Goal: Use online tool/utility: Utilize a website feature to perform a specific function

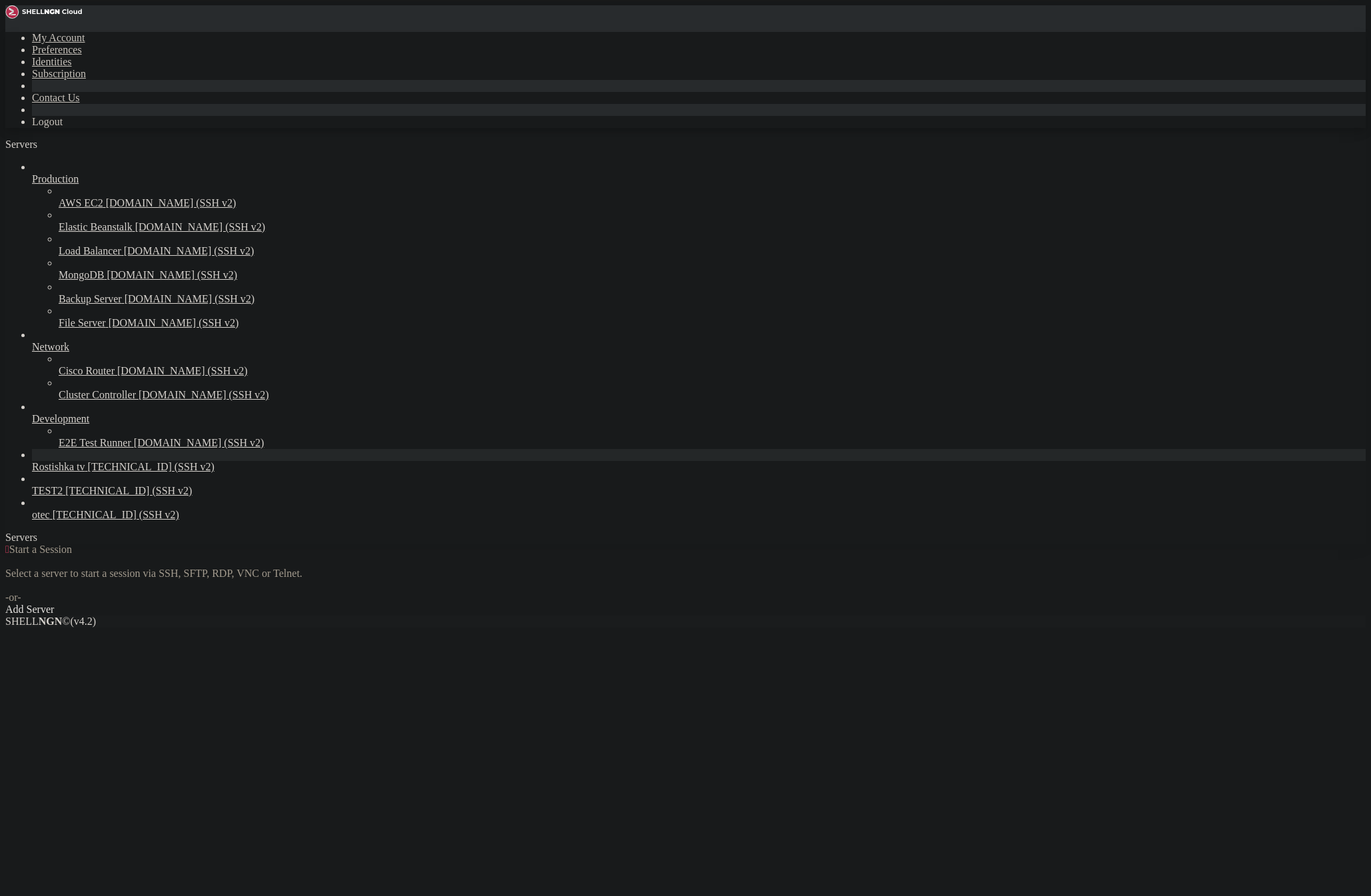
click at [88, 472] on span "[TECHNICAL_ID] (SSH v2)" at bounding box center [151, 466] width 127 height 11
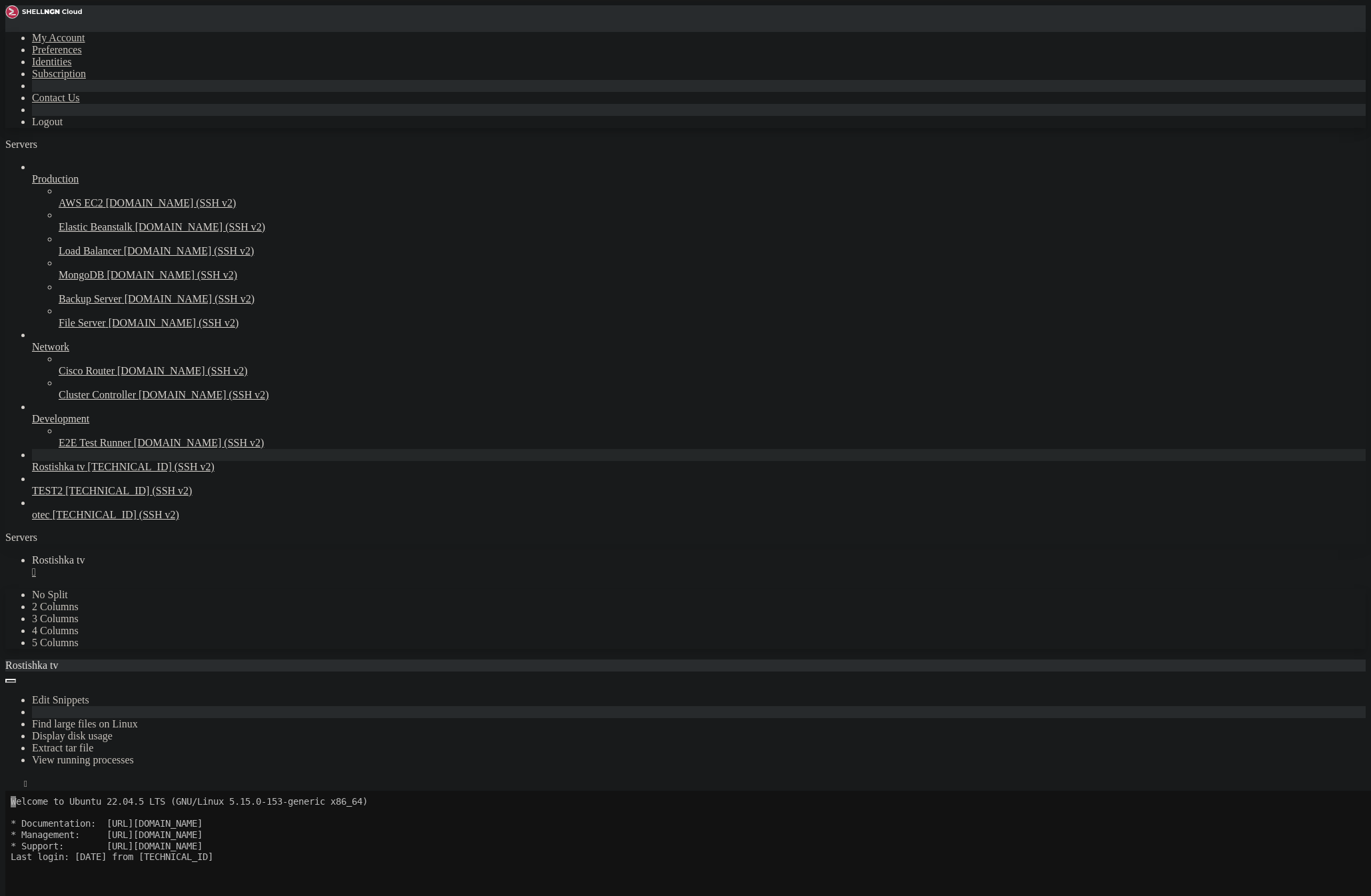
scroll to position [77, 0]
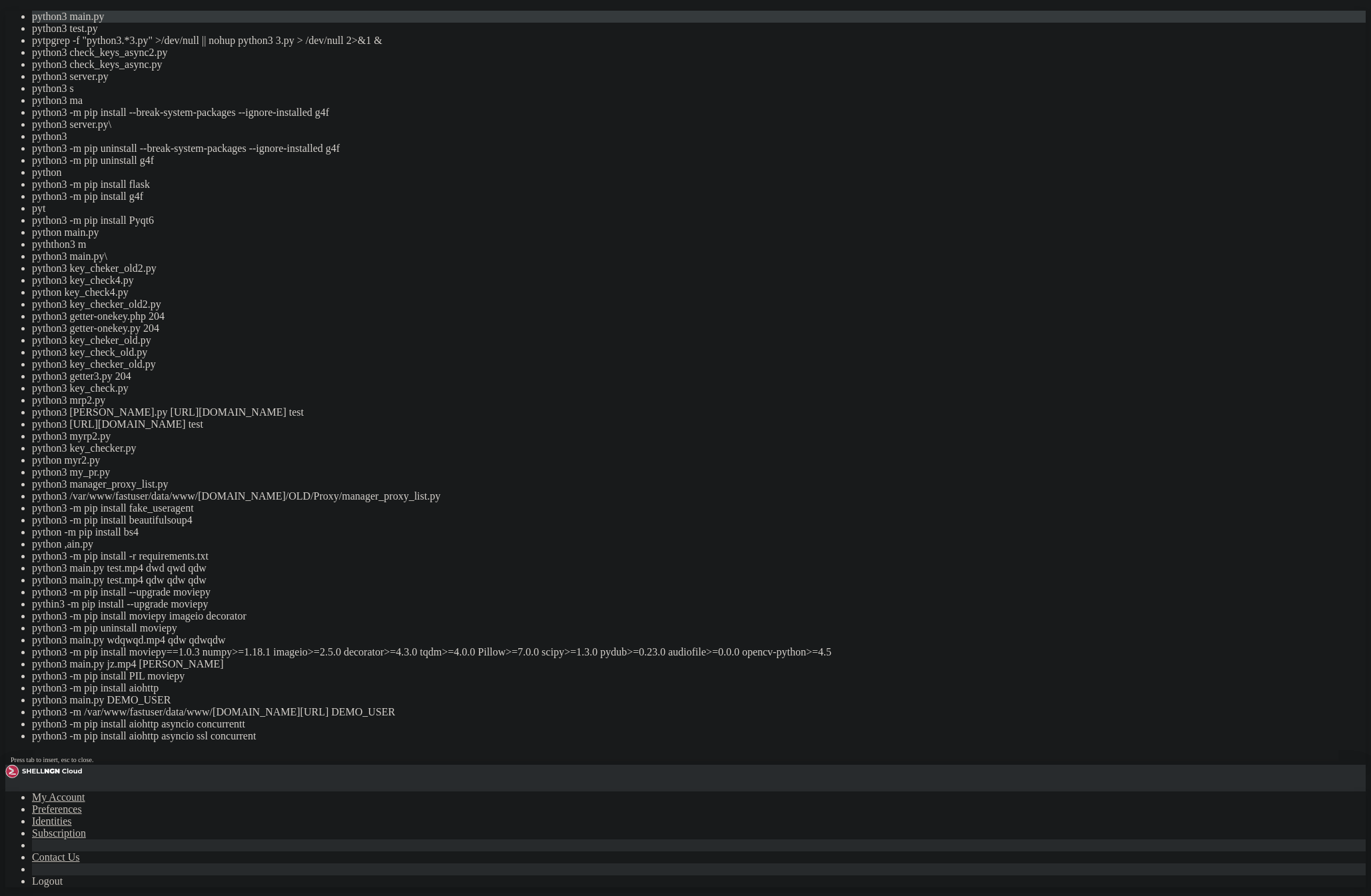
drag, startPoint x: 439, startPoint y: 359, endPoint x: 306, endPoint y: 314, distance: 140.4
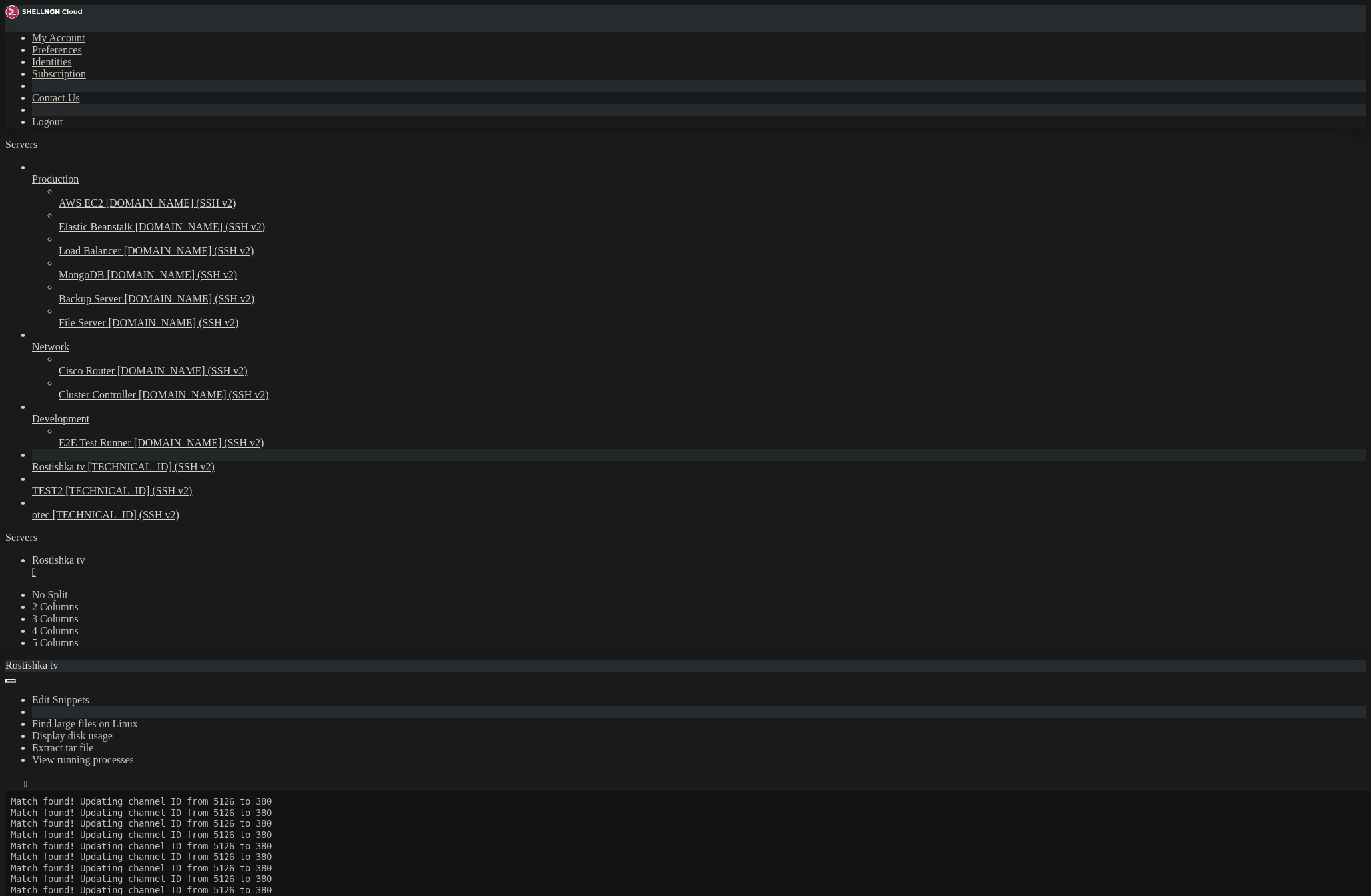
click at [487, 554] on ul "Rostishka tv " at bounding box center [686, 566] width 1360 height 24
drag, startPoint x: 94, startPoint y: 662, endPoint x: 89, endPoint y: 653, distance: 10.3
click at [92, 521] on div "Production AWS EC2 [DOMAIN_NAME] (SSH v2) Elastic Beanstalk [DOMAIN_NAME] (SSH …" at bounding box center [686, 340] width 1360 height 359
